Goal: Check status

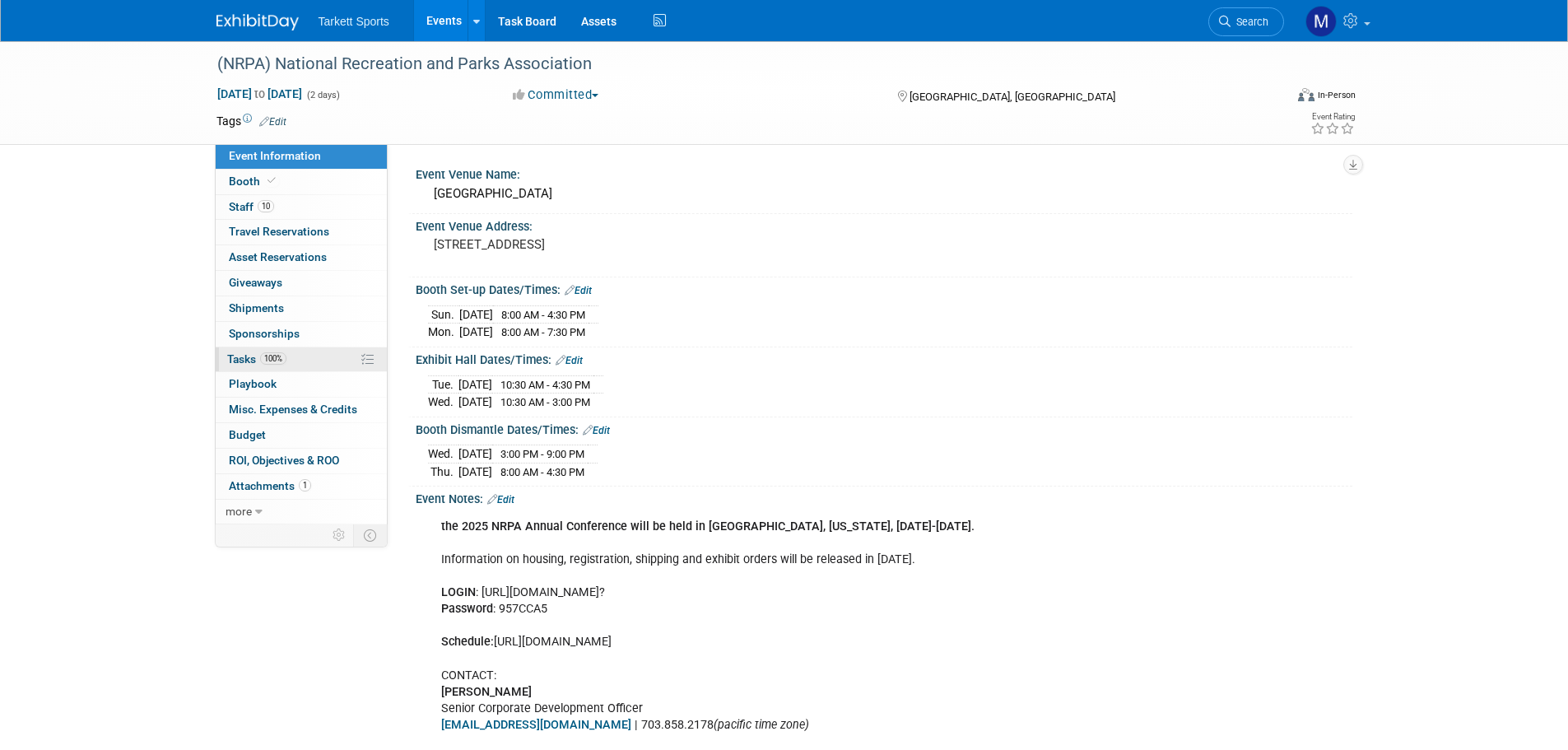
click at [274, 361] on span "100%" at bounding box center [273, 359] width 26 height 13
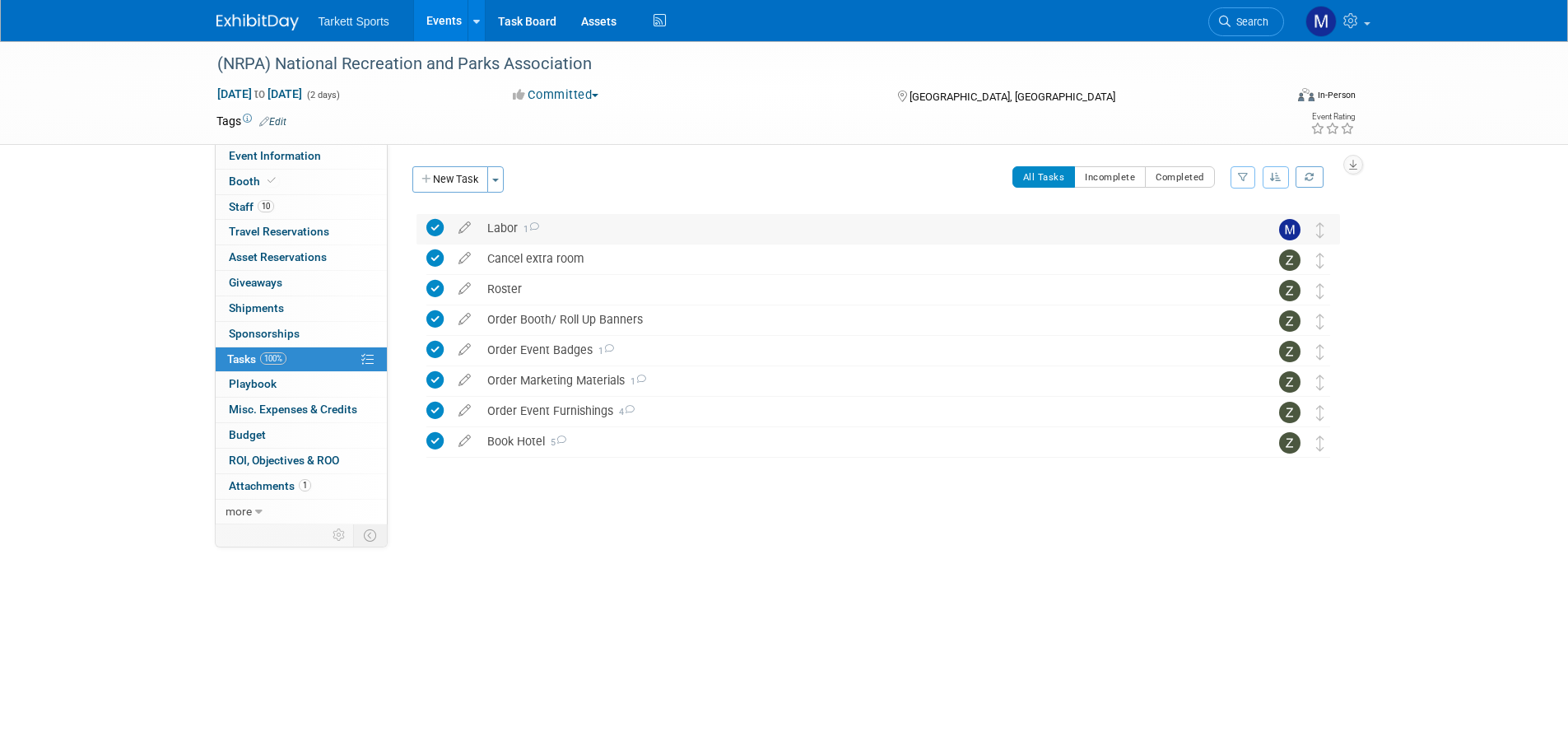
click at [531, 228] on icon at bounding box center [534, 226] width 11 height 9
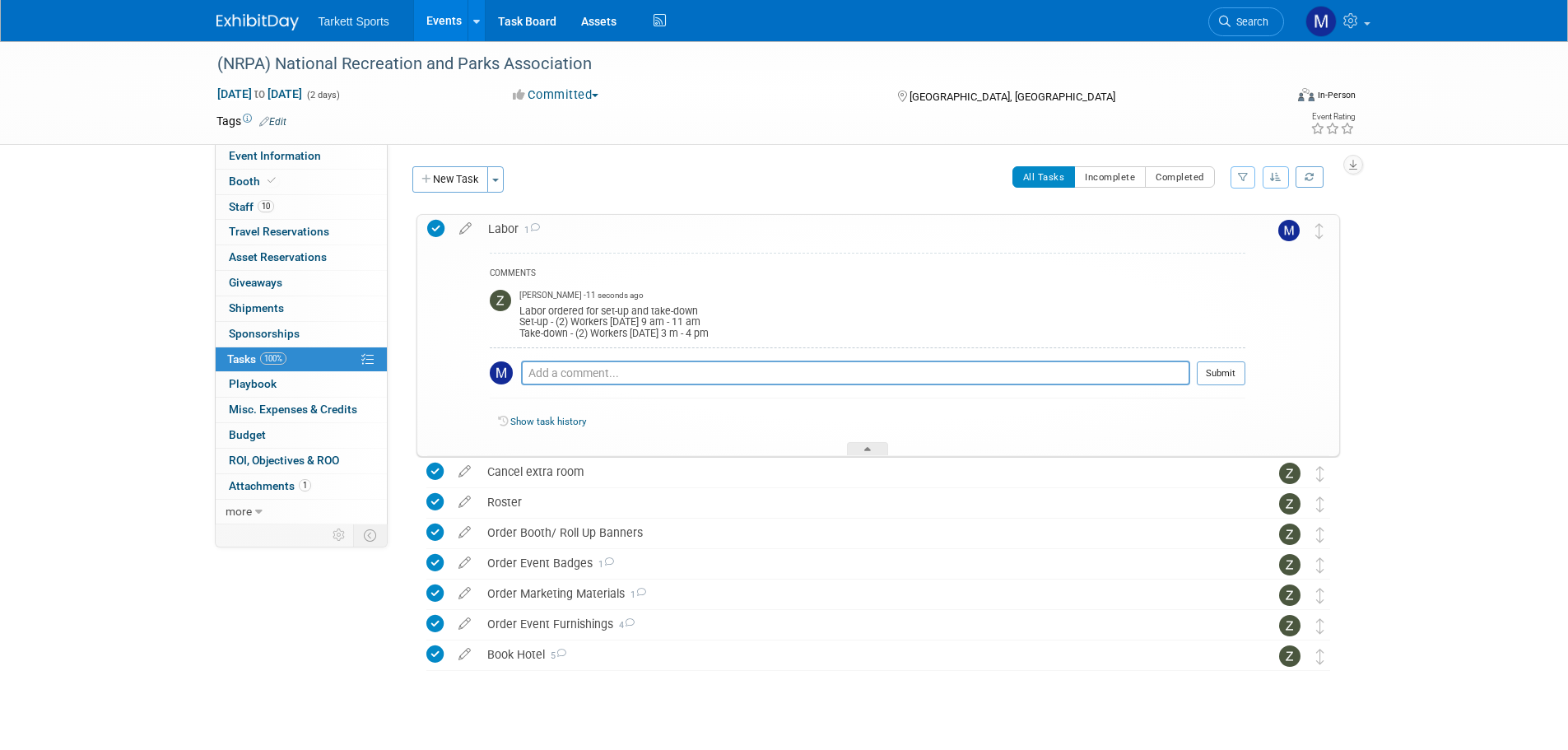
drag, startPoint x: 827, startPoint y: 335, endPoint x: 516, endPoint y: 305, distance: 312.4
click at [516, 305] on tr "Zak Sigler - 11 seconds ago Labor ordered for set-up and take-down Set-up - (2)…" at bounding box center [868, 315] width 756 height 65
click at [570, 419] on link "Show task history" at bounding box center [548, 422] width 76 height 12
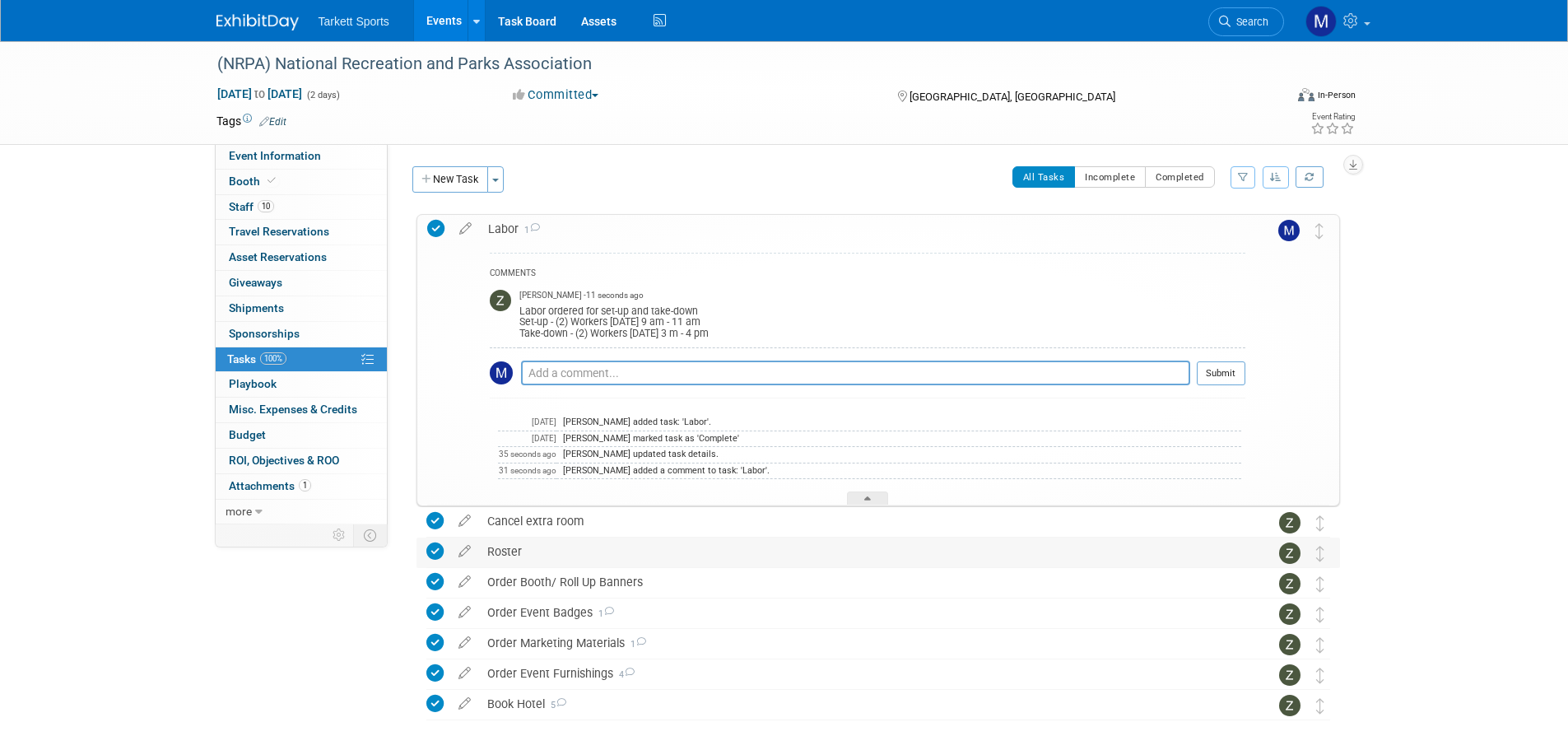
click at [602, 566] on div "Roster" at bounding box center [862, 551] width 767 height 28
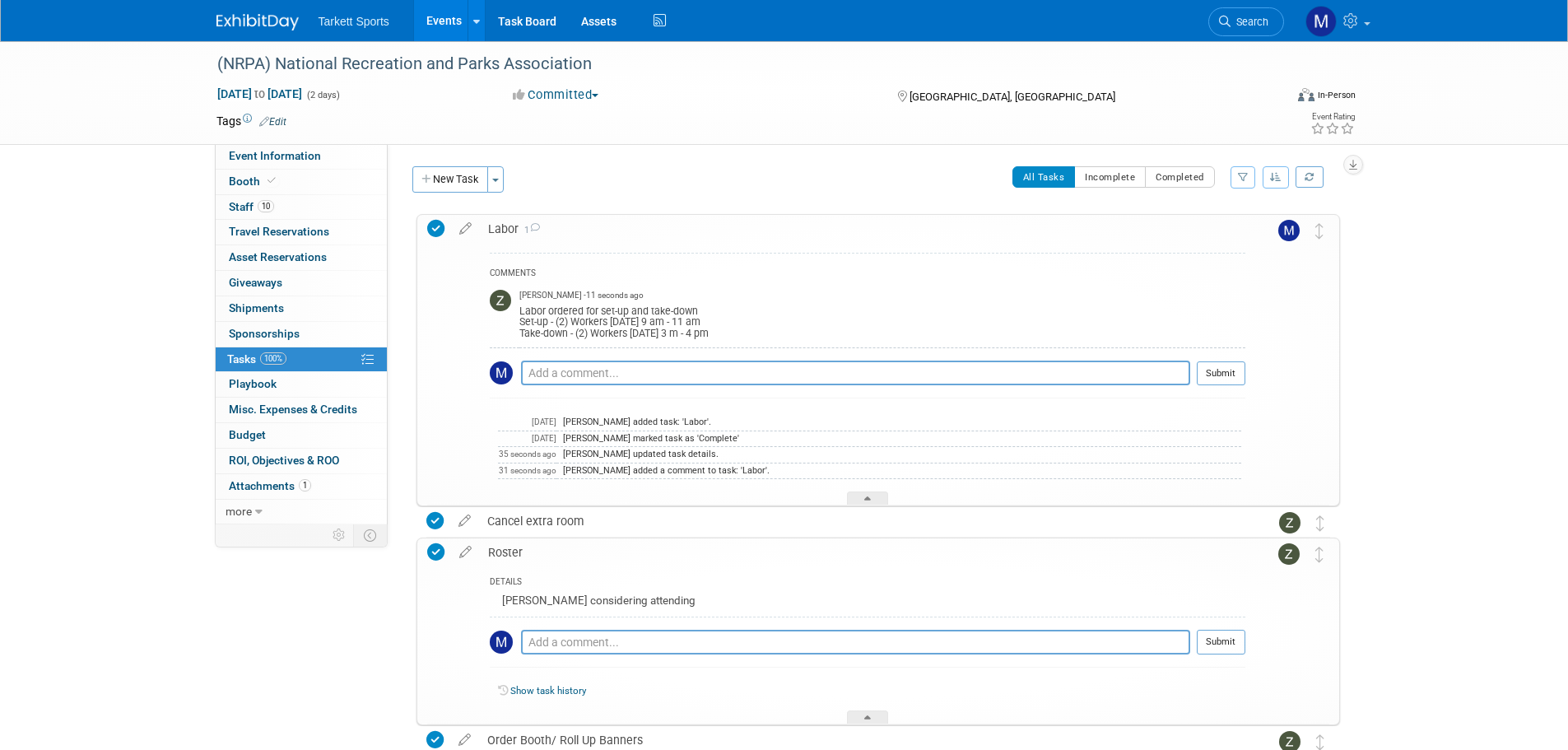
click at [560, 543] on div "Roster" at bounding box center [863, 552] width 766 height 28
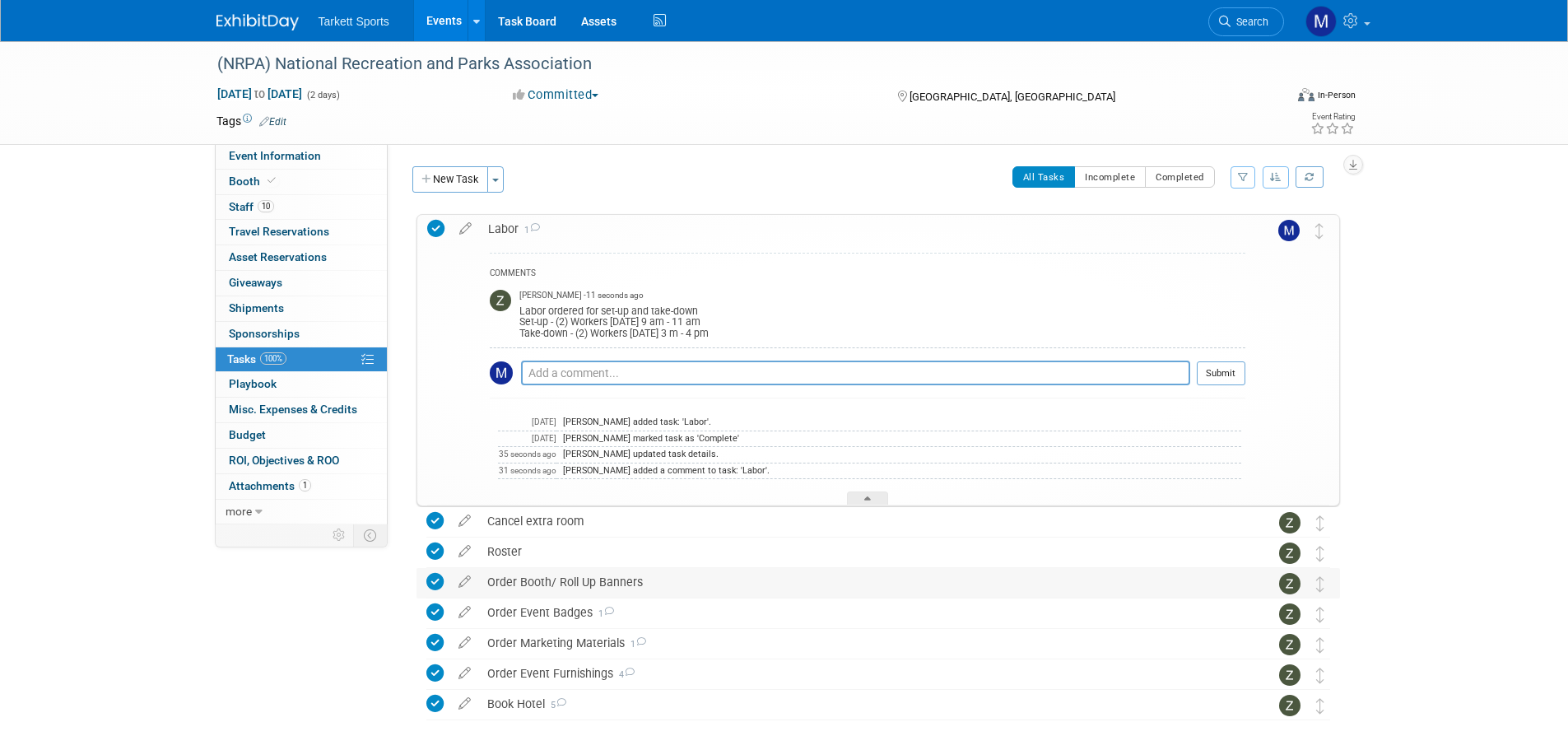
click at [550, 592] on div "Order Booth/ Roll Up Banners" at bounding box center [862, 582] width 767 height 28
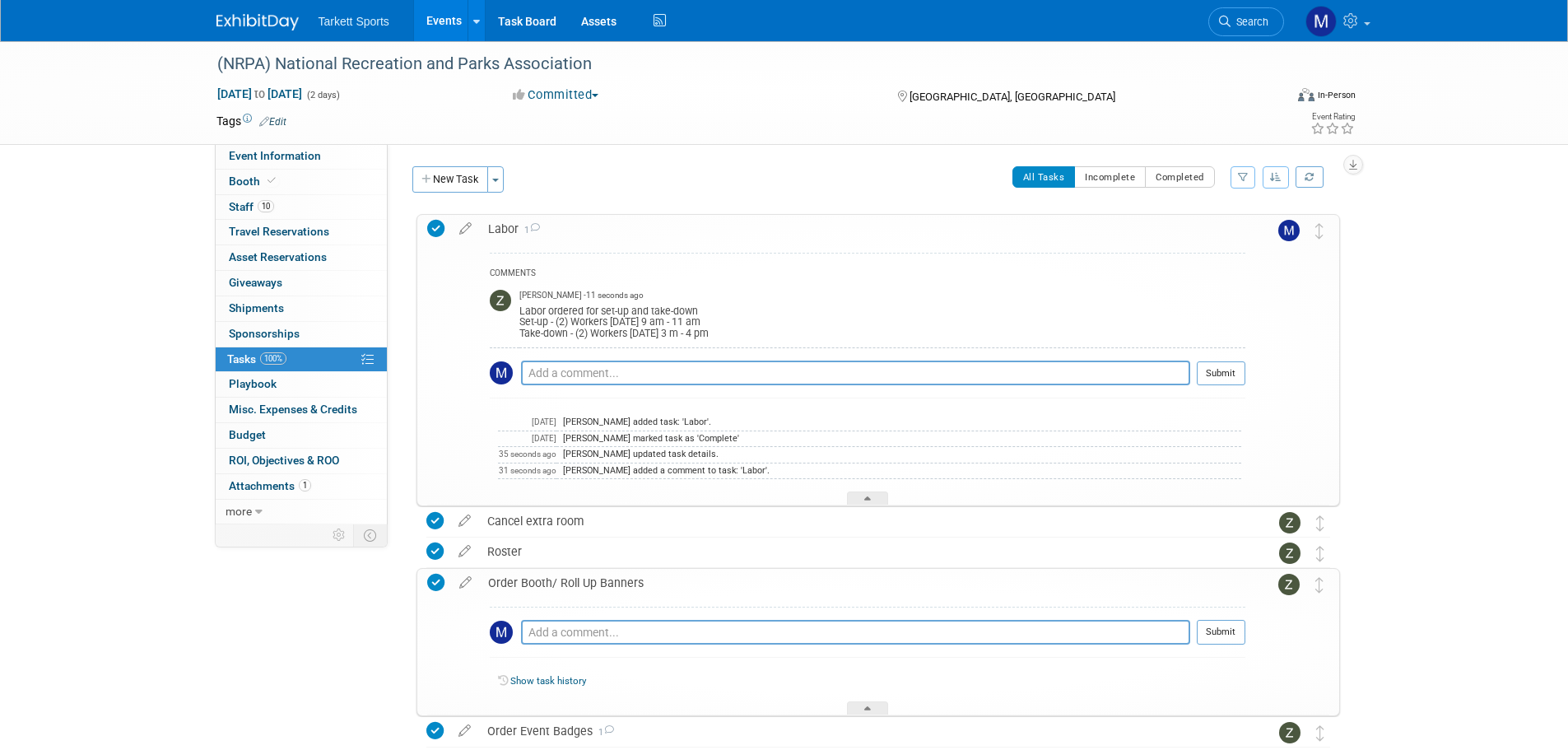
click at [589, 590] on div "Order Booth/ Roll Up Banners" at bounding box center [863, 582] width 766 height 28
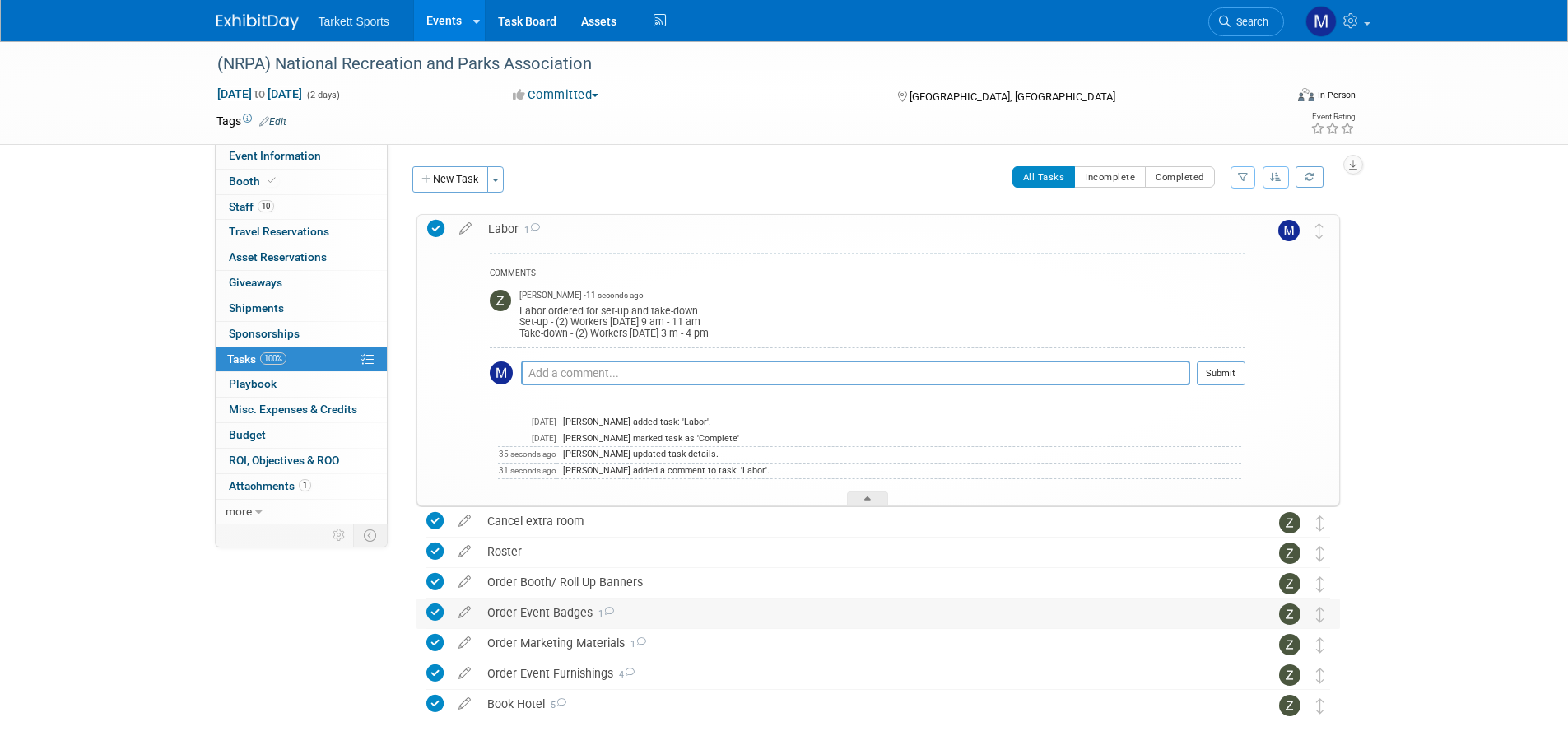
click at [564, 617] on div "Order Event Badges 1" at bounding box center [862, 612] width 767 height 28
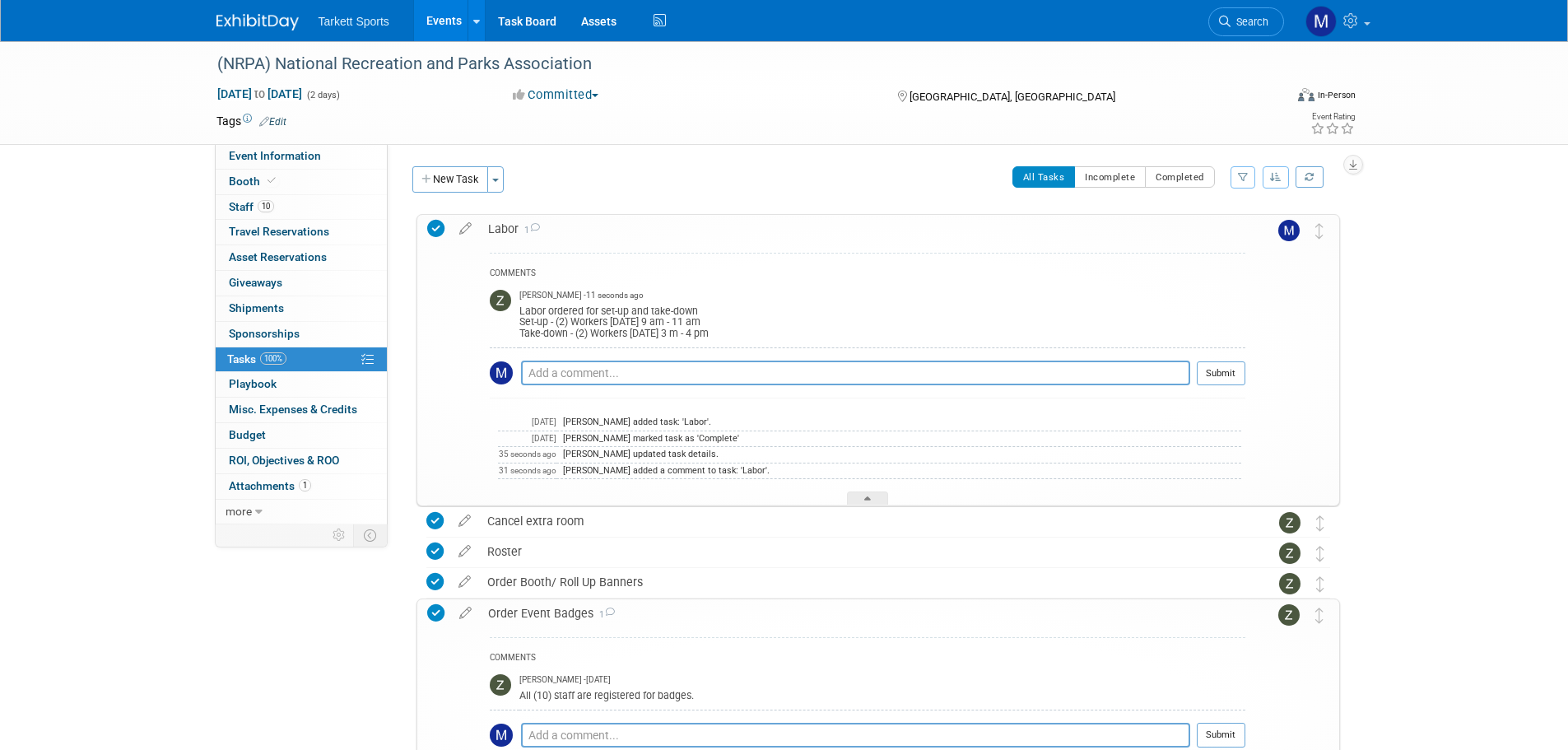
click at [569, 615] on div "Order Event Badges 1" at bounding box center [863, 613] width 766 height 28
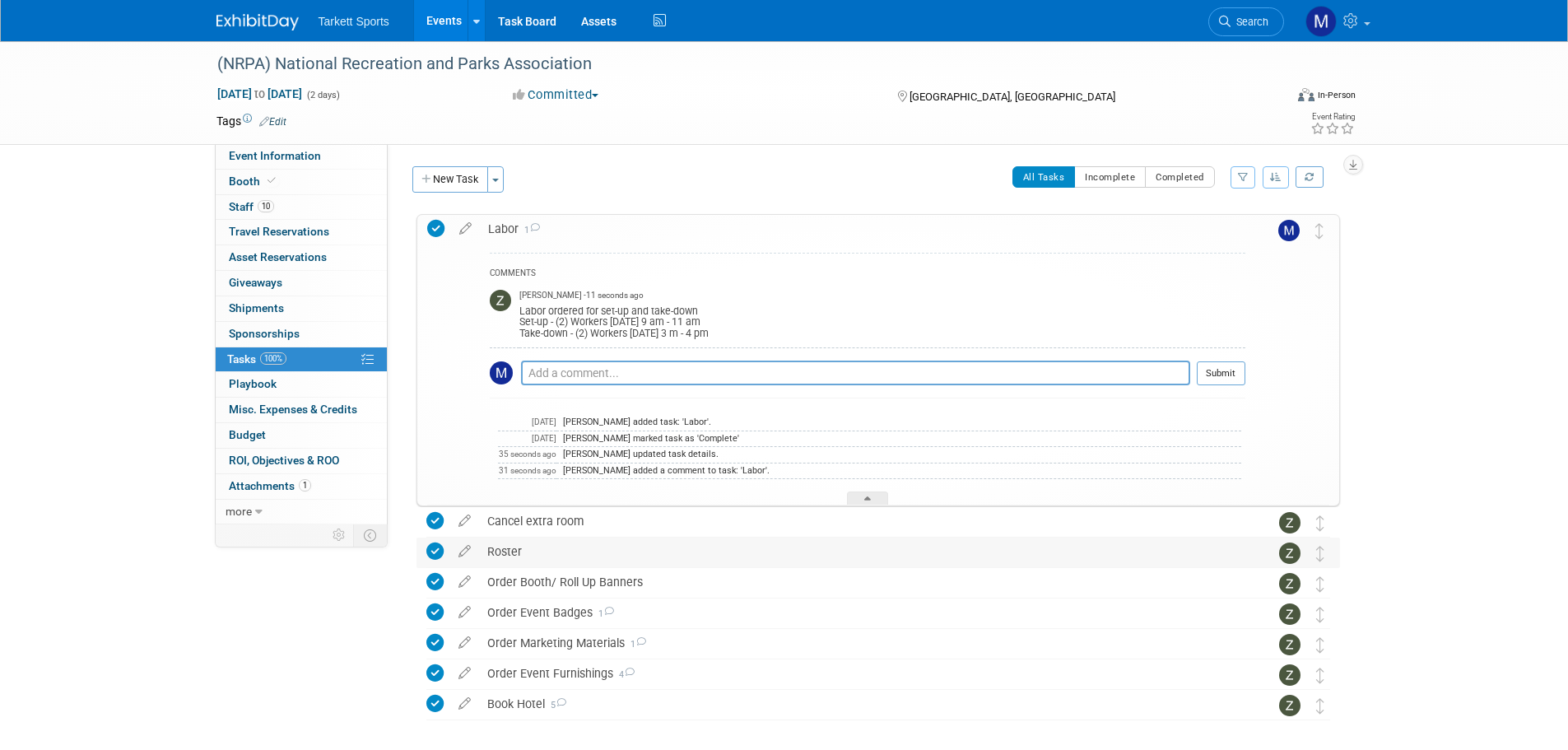
click at [565, 554] on div "Roster" at bounding box center [862, 551] width 767 height 28
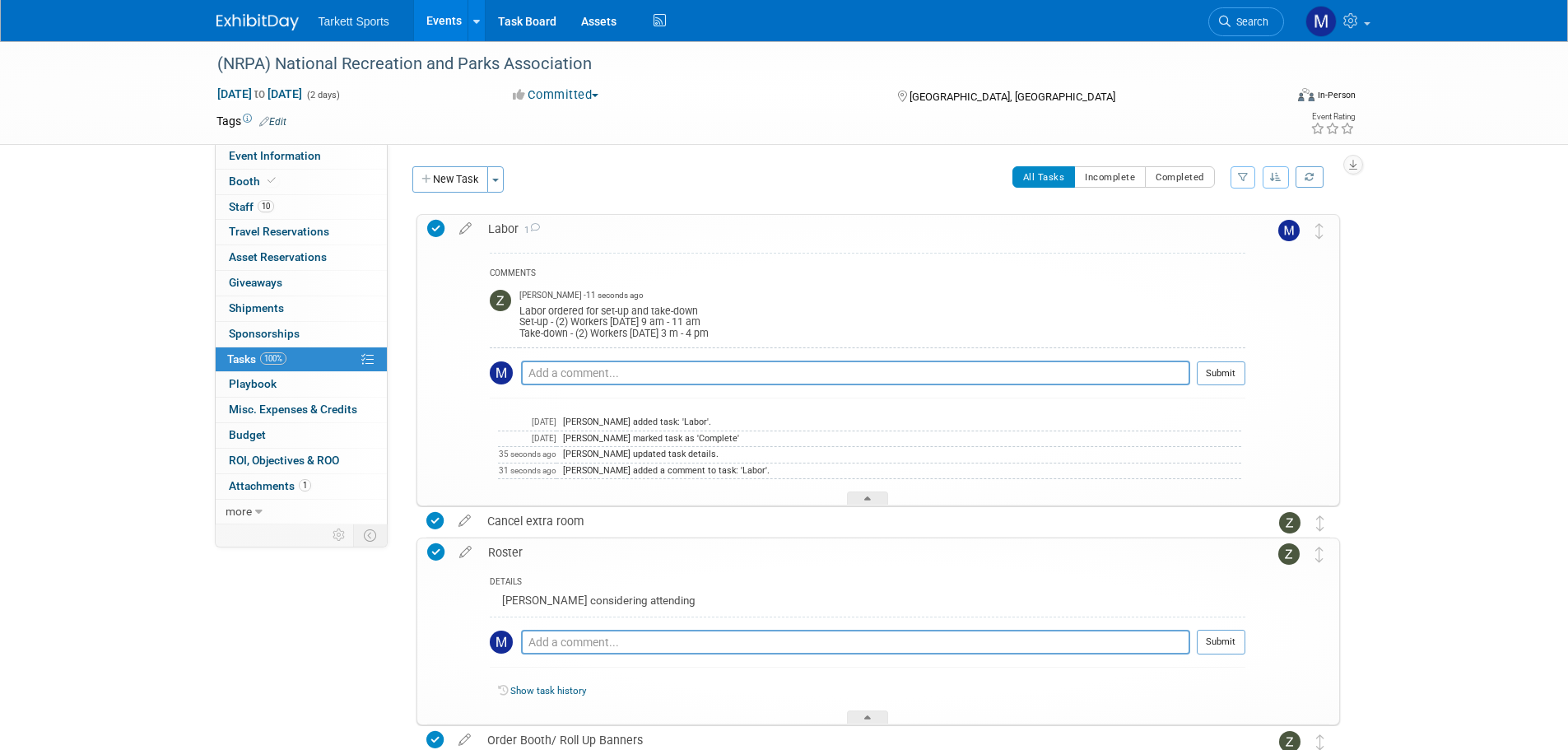
click at [565, 554] on div "Roster" at bounding box center [863, 552] width 766 height 28
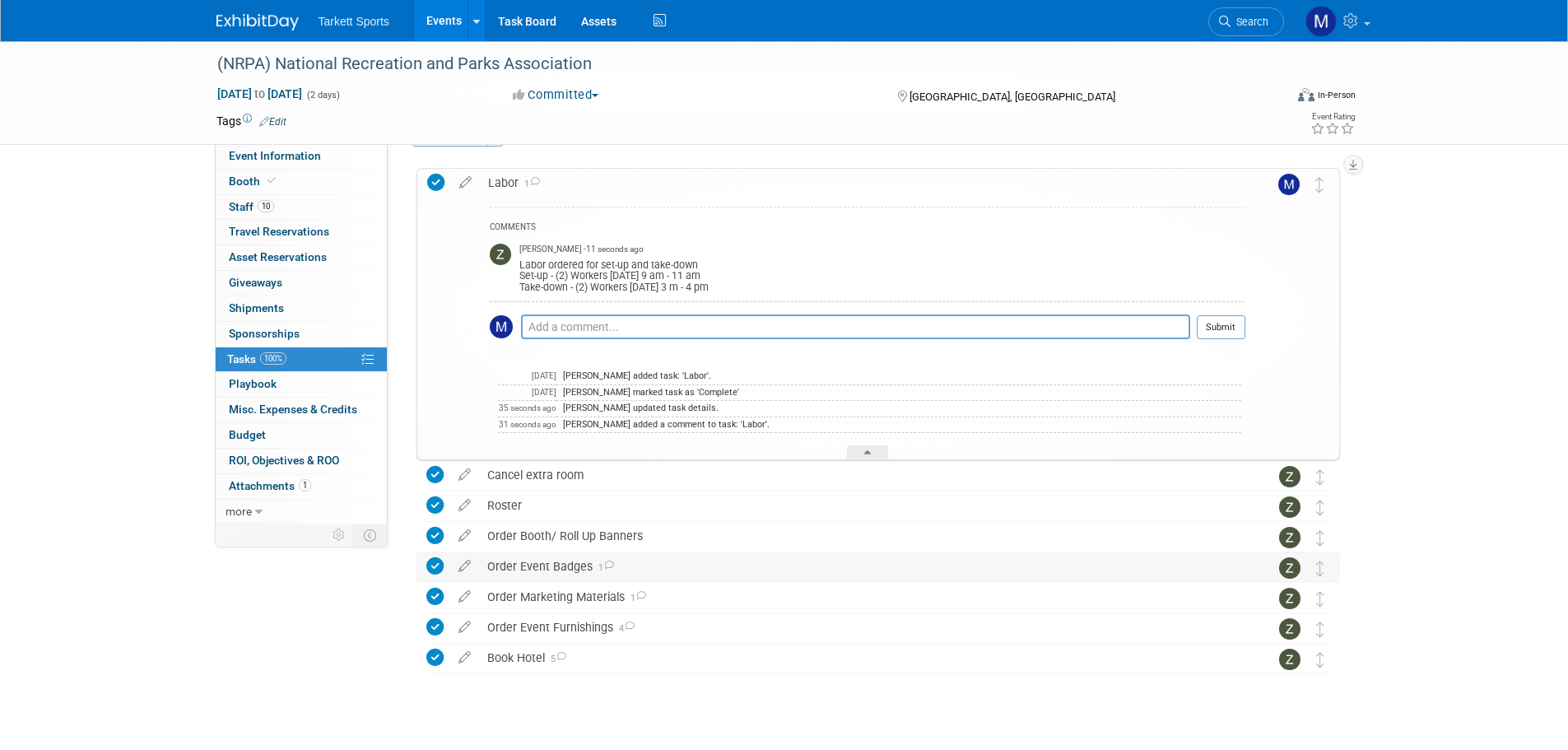
scroll to position [71, 0]
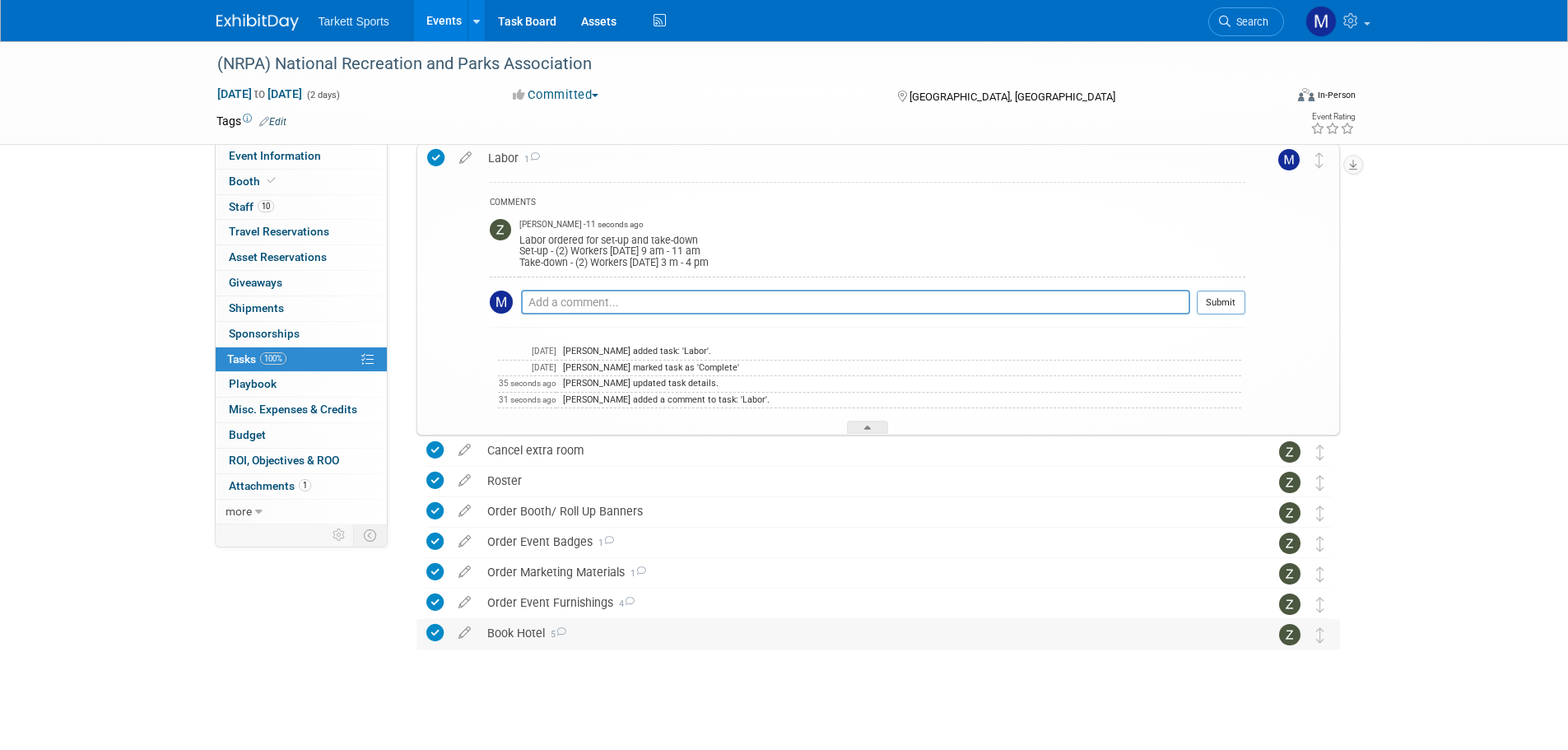
click at [590, 619] on div "Book Hotel 5" at bounding box center [862, 632] width 767 height 28
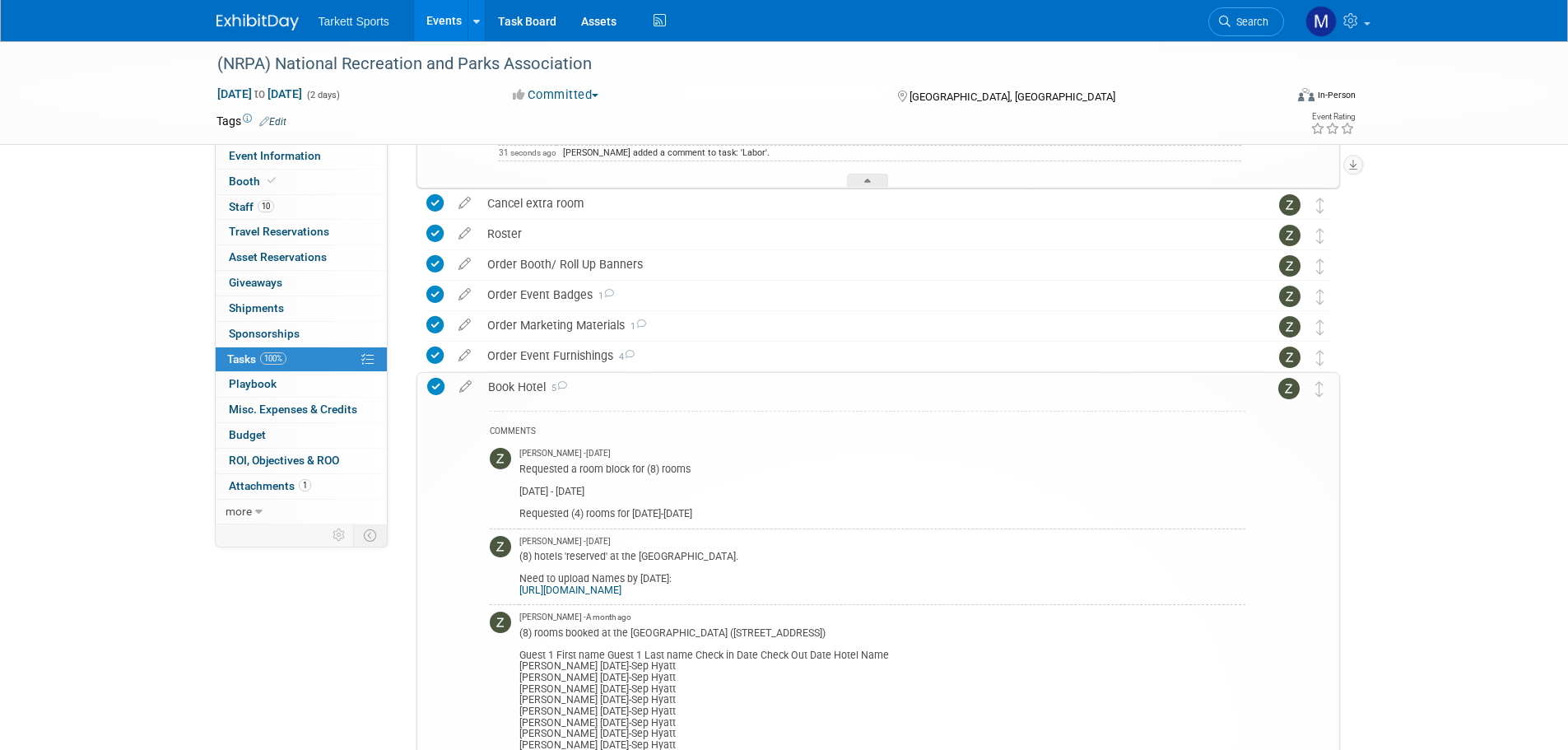
click at [559, 395] on div "Book Hotel 5" at bounding box center [863, 386] width 766 height 28
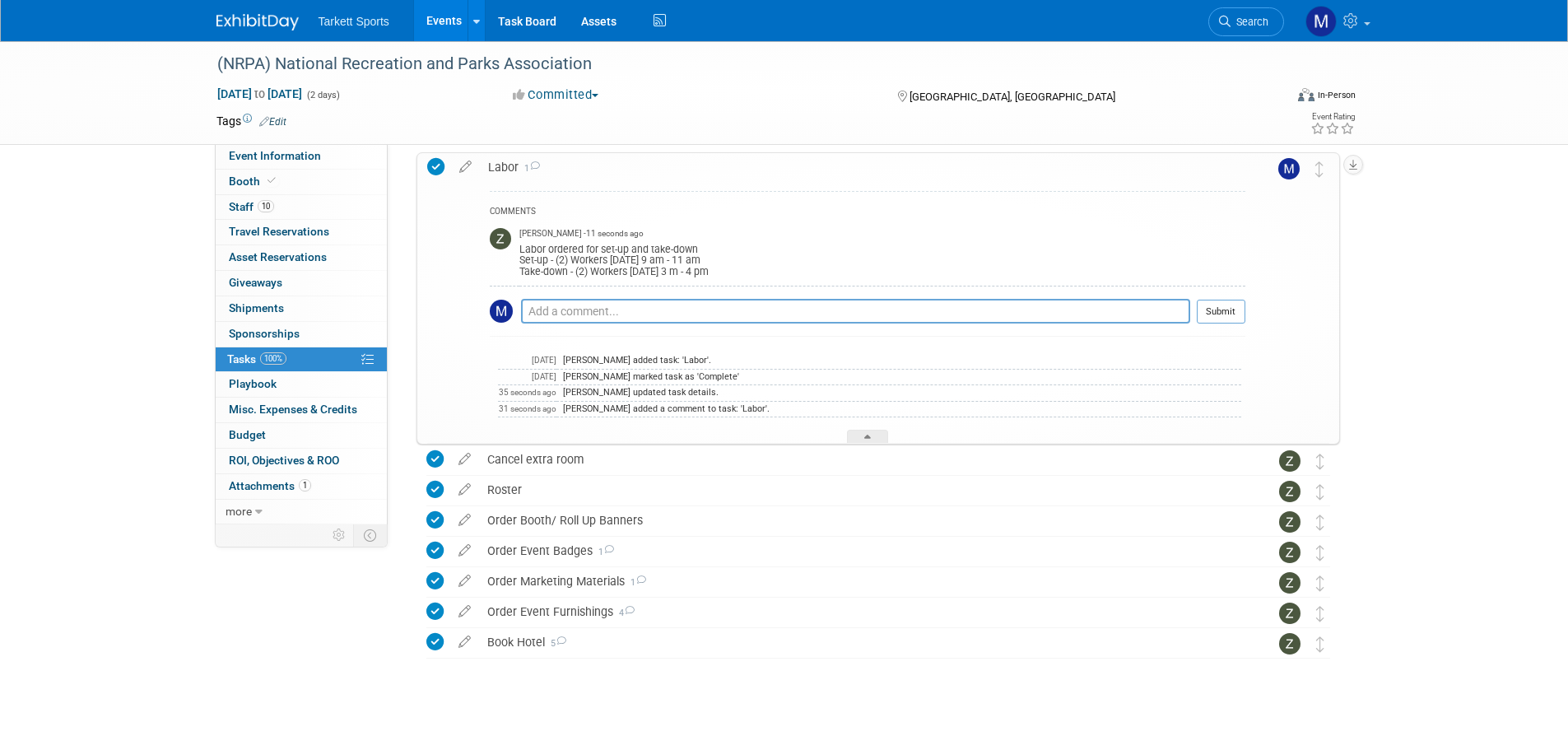
scroll to position [0, 0]
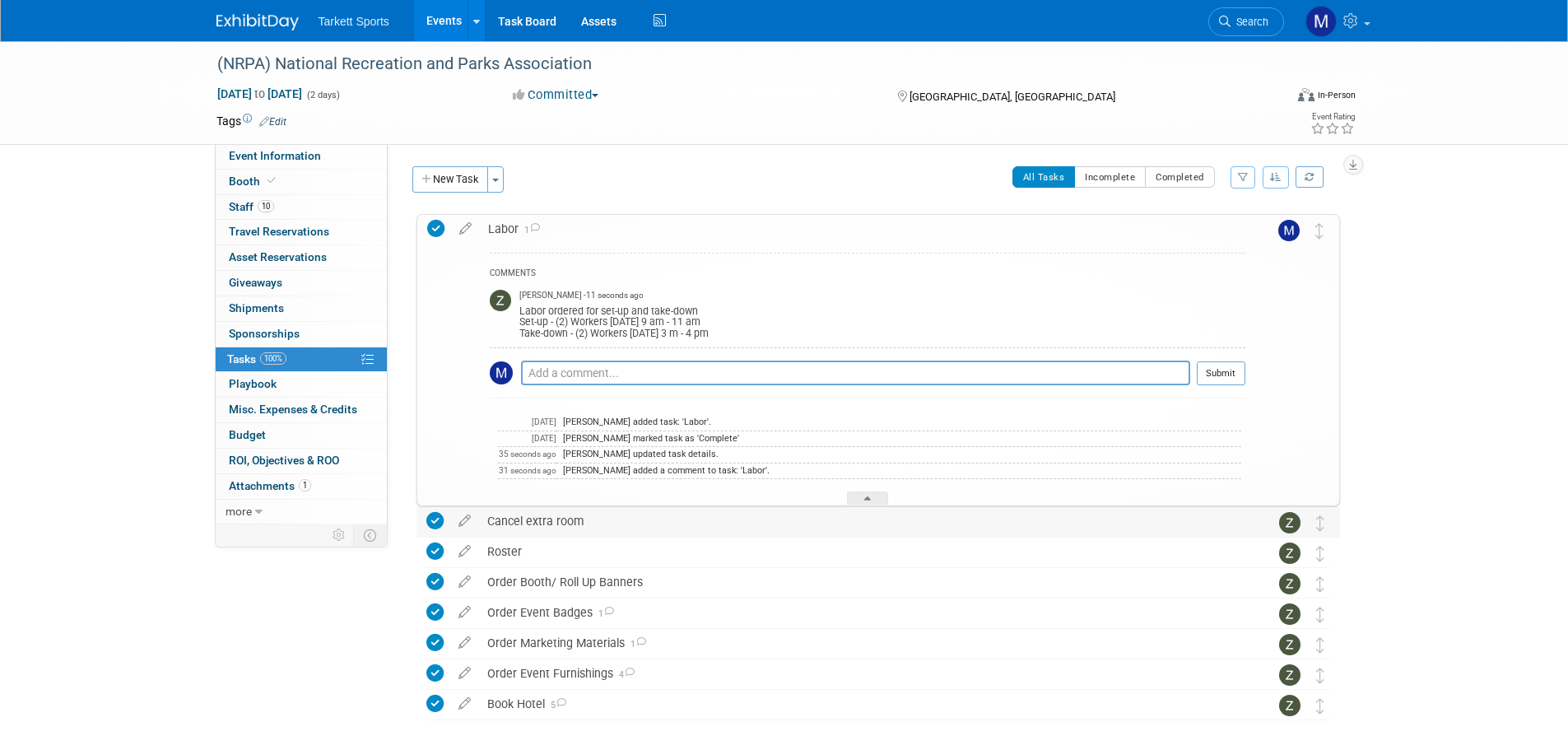
click at [549, 531] on div "Cancel extra room" at bounding box center [862, 520] width 767 height 28
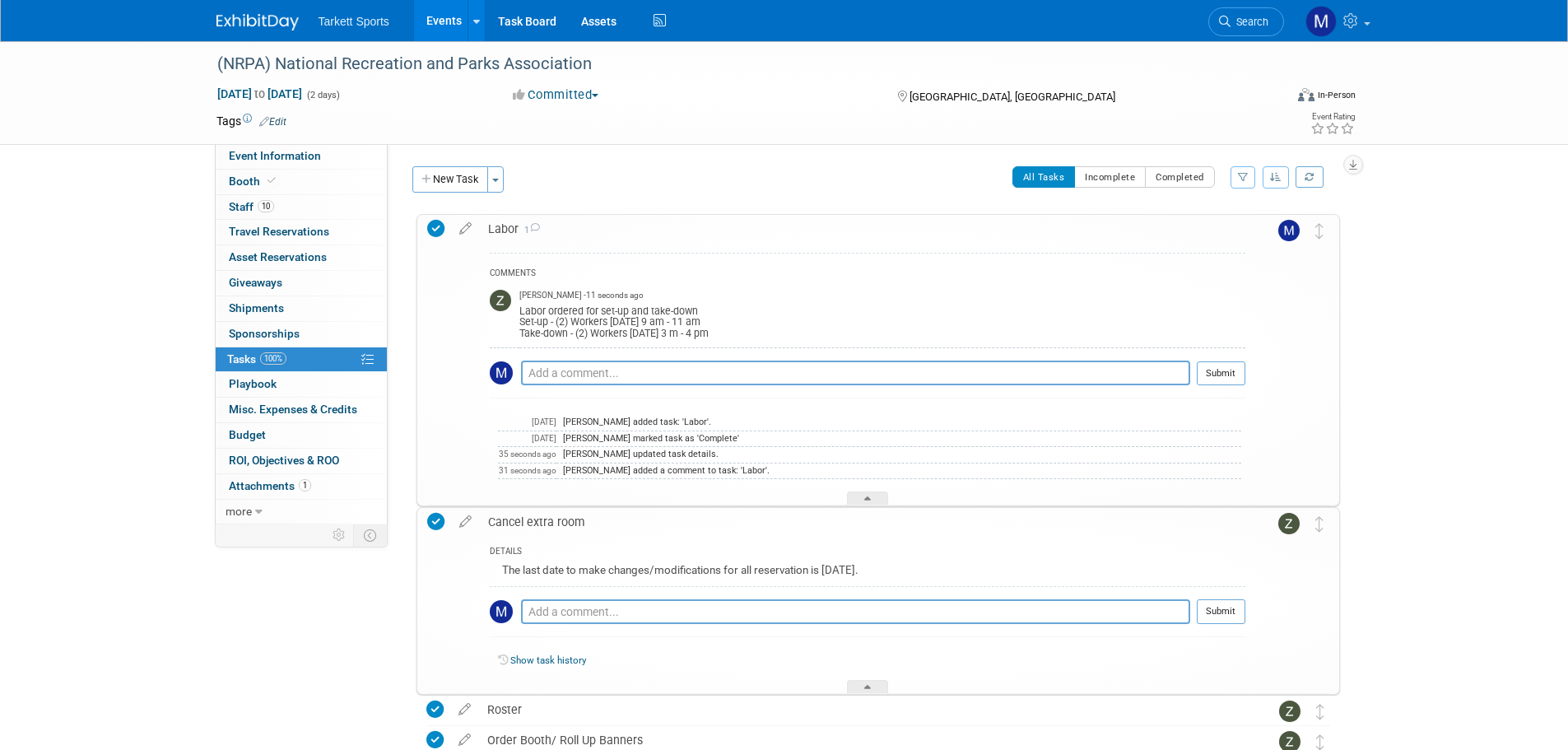
click at [536, 664] on link "Show task history" at bounding box center [548, 661] width 76 height 12
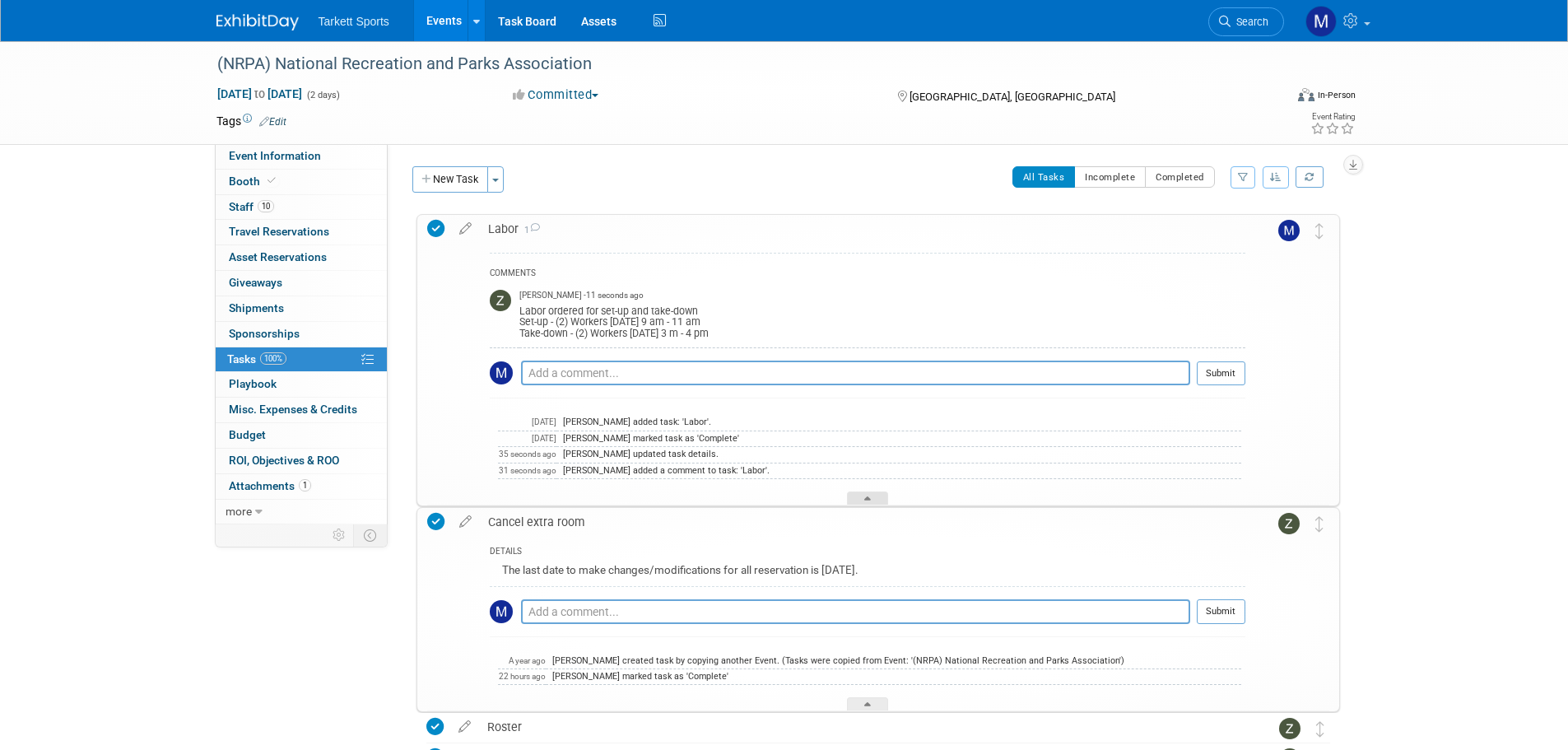
click at [877, 503] on div at bounding box center [867, 498] width 41 height 14
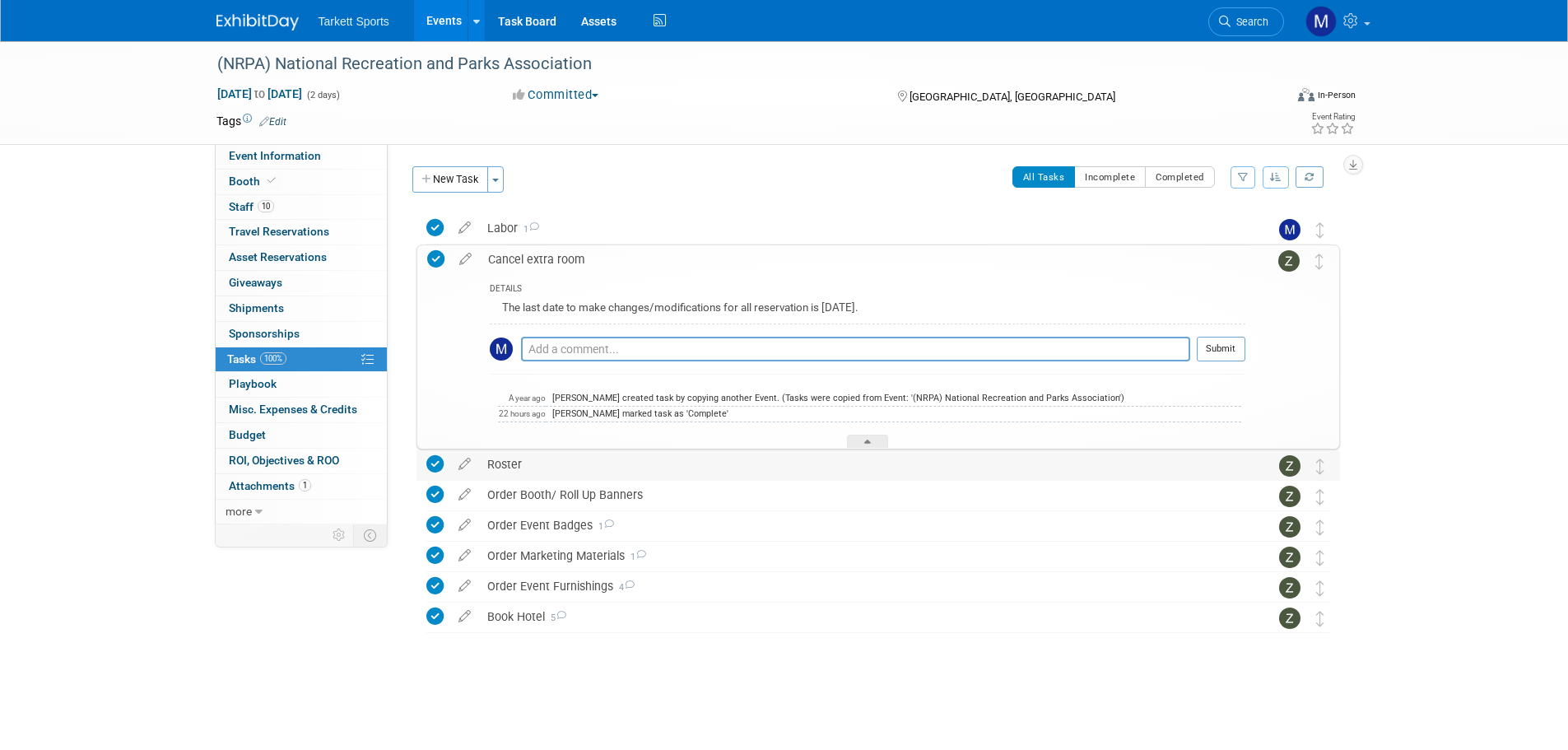
click at [855, 437] on div at bounding box center [867, 441] width 41 height 14
